Goal: Check status: Check status

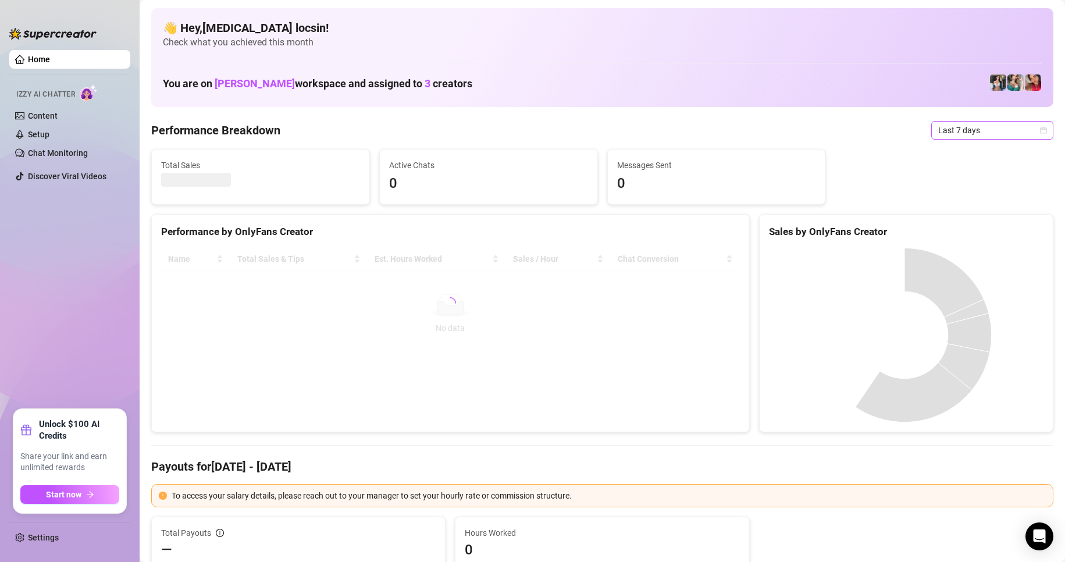
click at [1001, 129] on span "Last 7 days" at bounding box center [992, 130] width 108 height 17
click at [982, 229] on div "Custom date" at bounding box center [982, 228] width 104 height 13
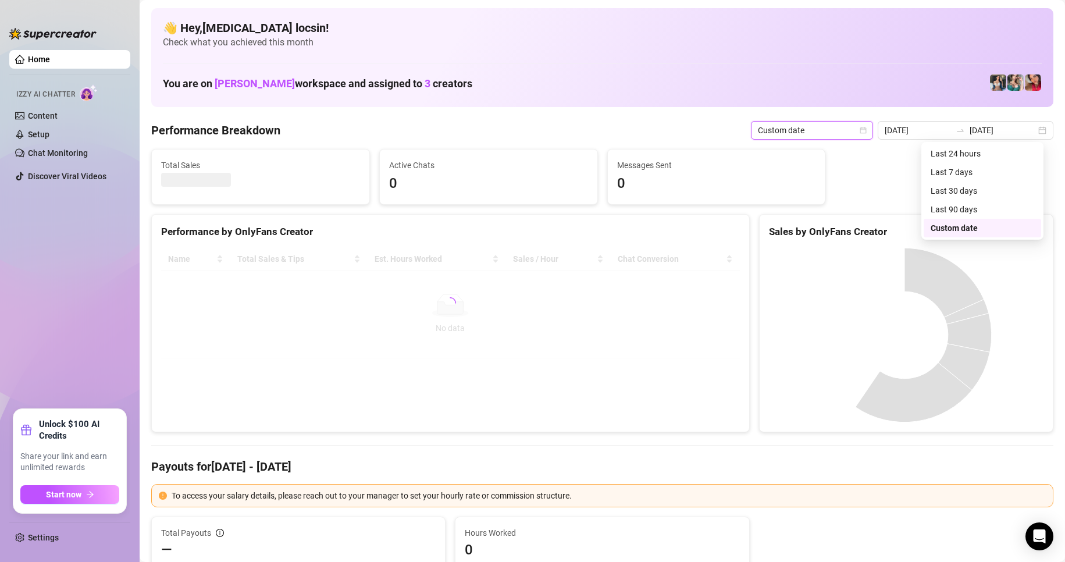
type input "[DATE]"
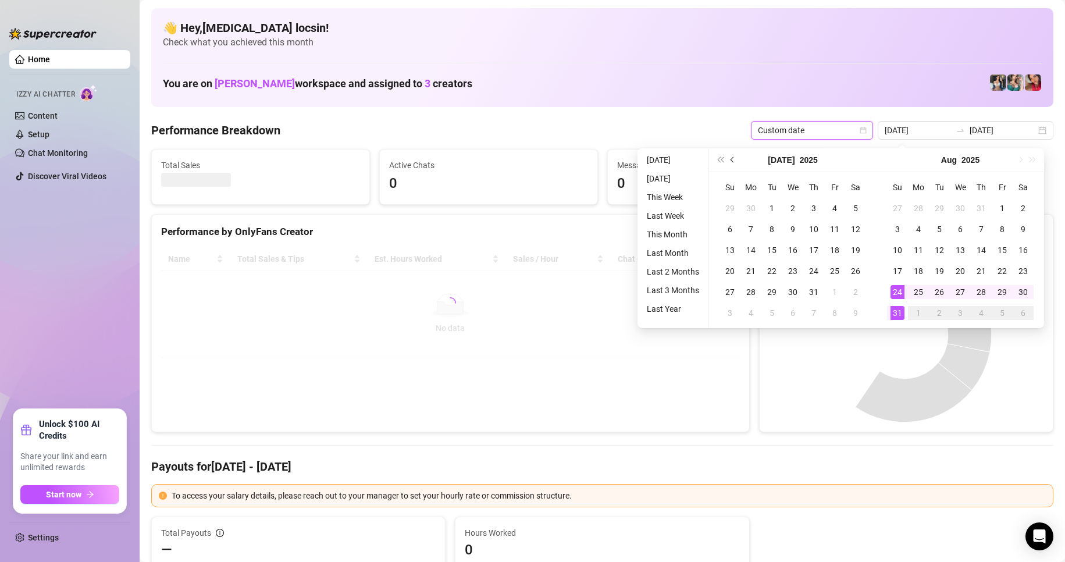
type input "[DATE]"
click at [666, 159] on li "[DATE]" at bounding box center [673, 160] width 62 height 14
type input "[DATE]"
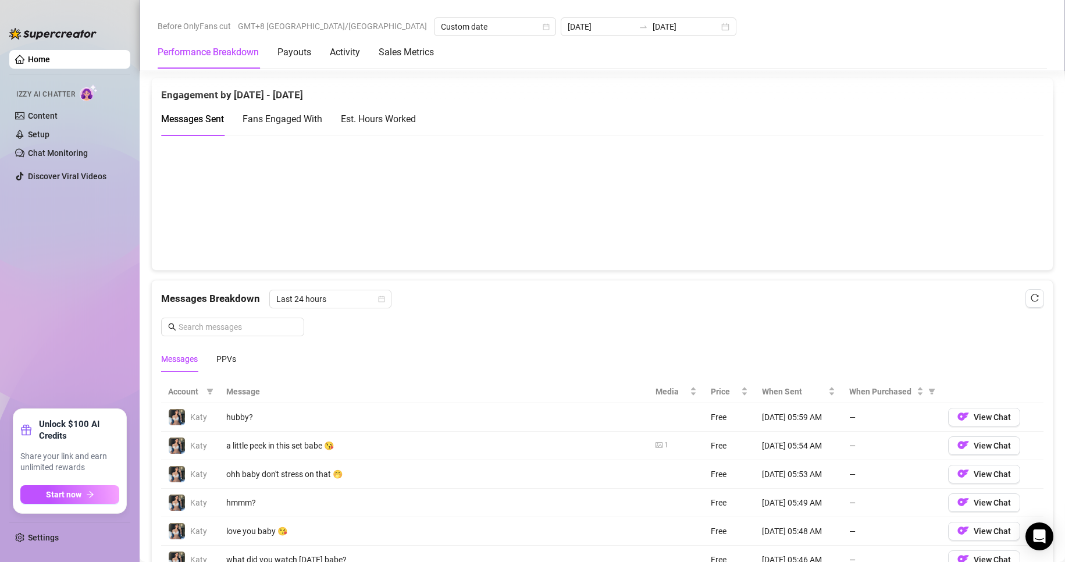
scroll to position [1454, 0]
